Goal: Task Accomplishment & Management: Manage account settings

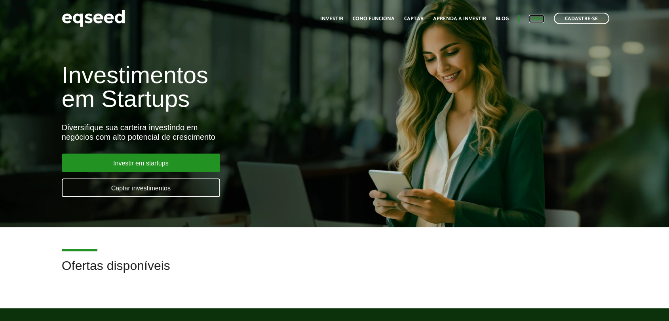
click at [539, 16] on link "Login" at bounding box center [536, 18] width 15 height 5
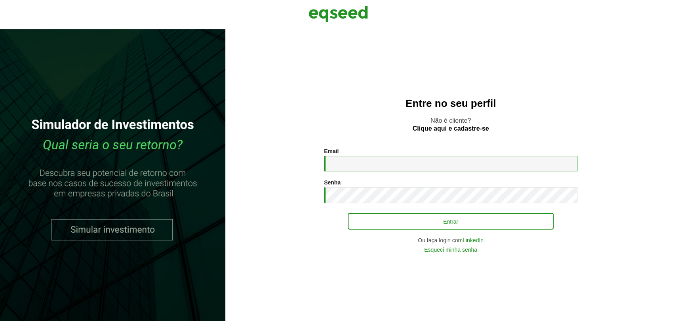
type input "**********"
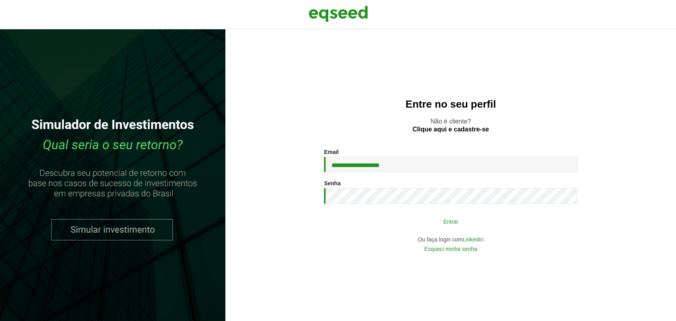
click at [402, 226] on button "Entrar" at bounding box center [451, 221] width 206 height 15
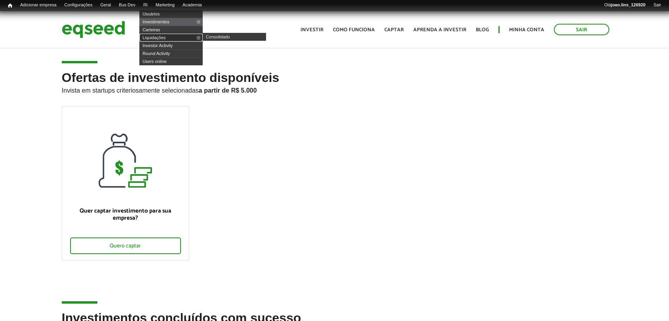
click at [160, 36] on link "Liquidações" at bounding box center [170, 38] width 63 height 8
